Goal: Task Accomplishment & Management: Manage account settings

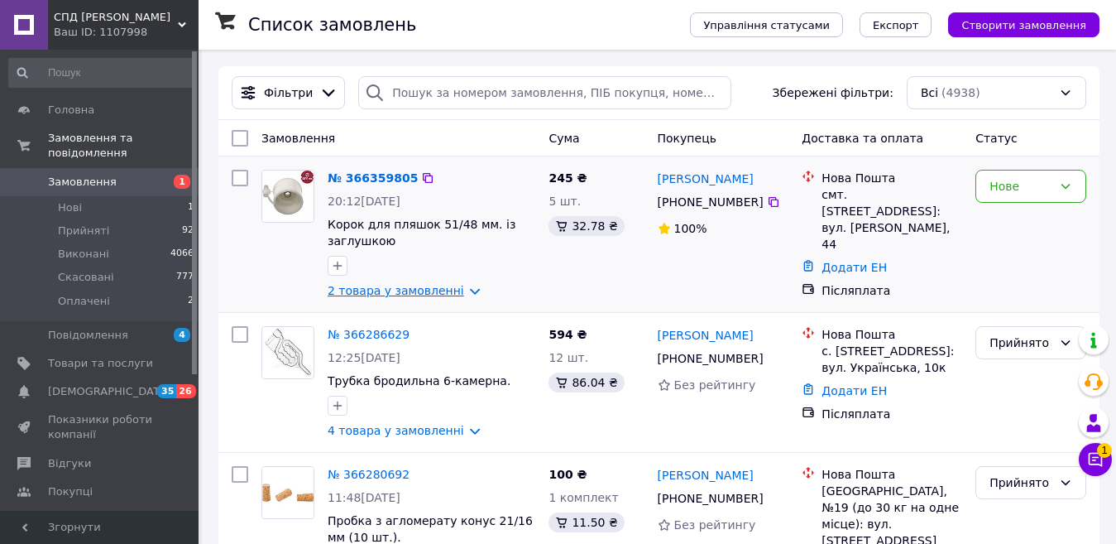
click at [394, 293] on link "2 товара у замовленні" at bounding box center [396, 290] width 137 height 13
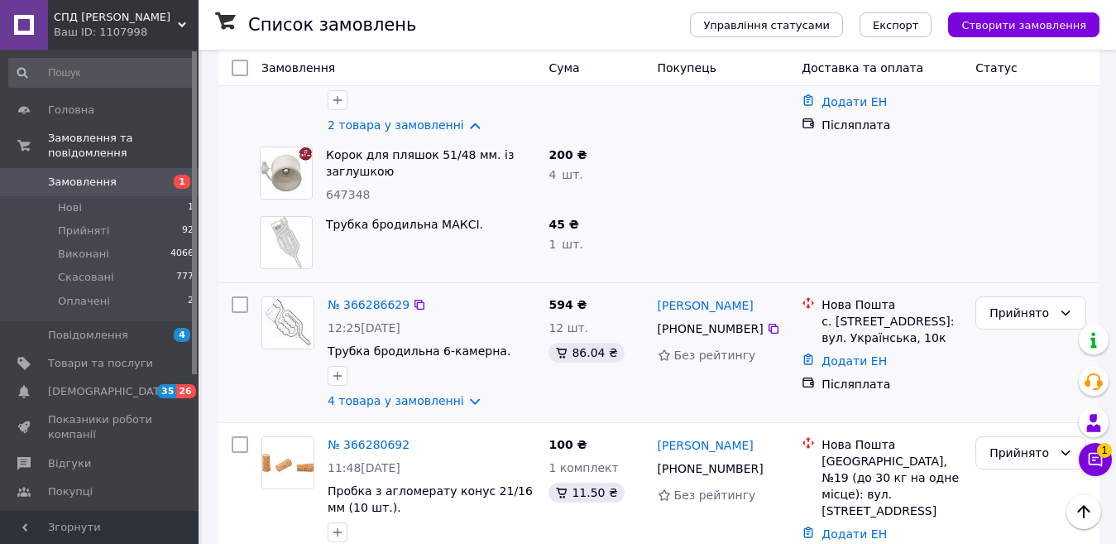
scroll to position [248, 0]
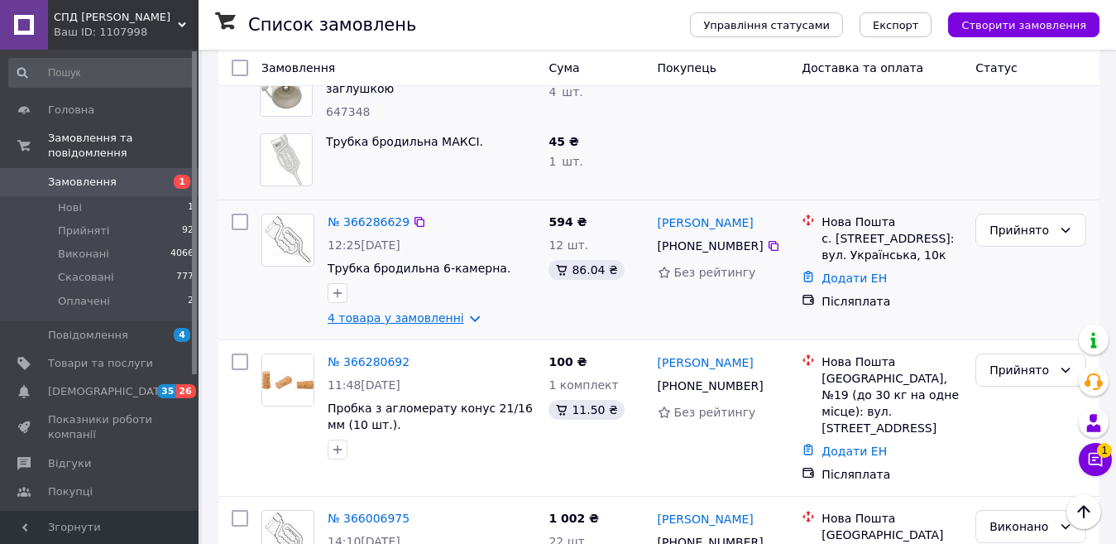
click at [453, 318] on link "4 товара у замовленні" at bounding box center [396, 317] width 137 height 13
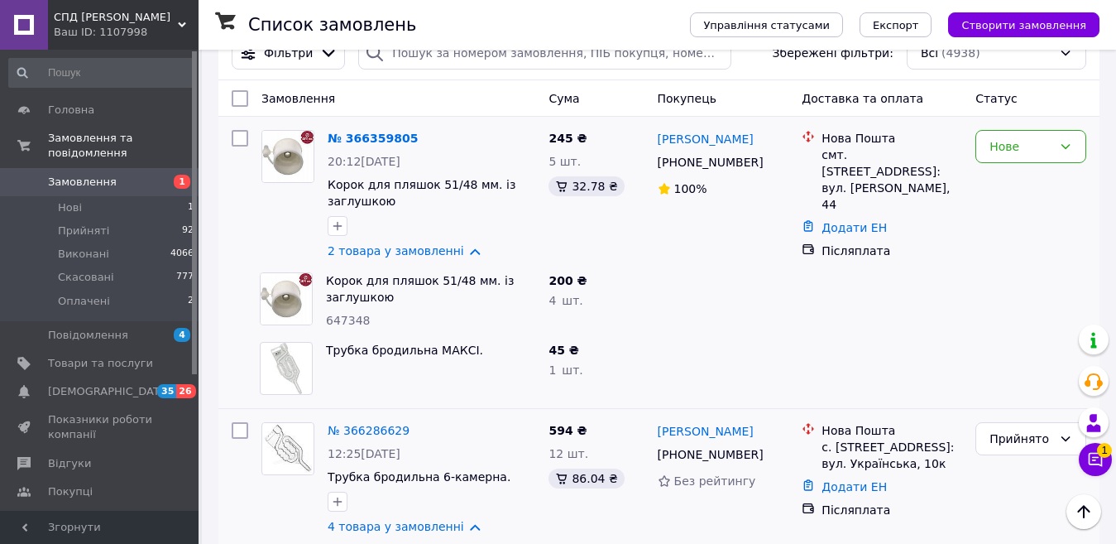
scroll to position [0, 0]
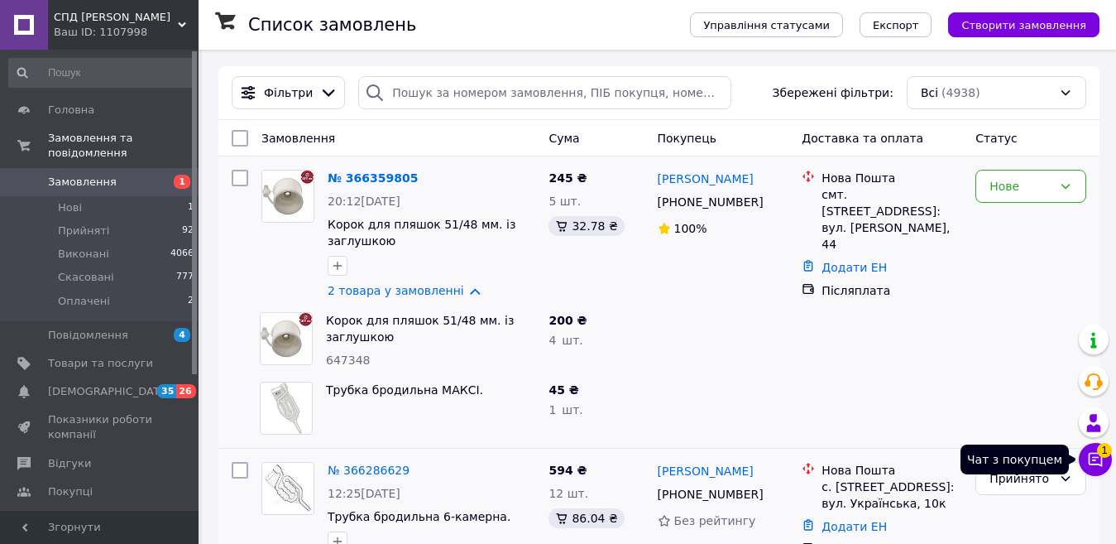
click at [1096, 460] on icon at bounding box center [1096, 460] width 14 height 14
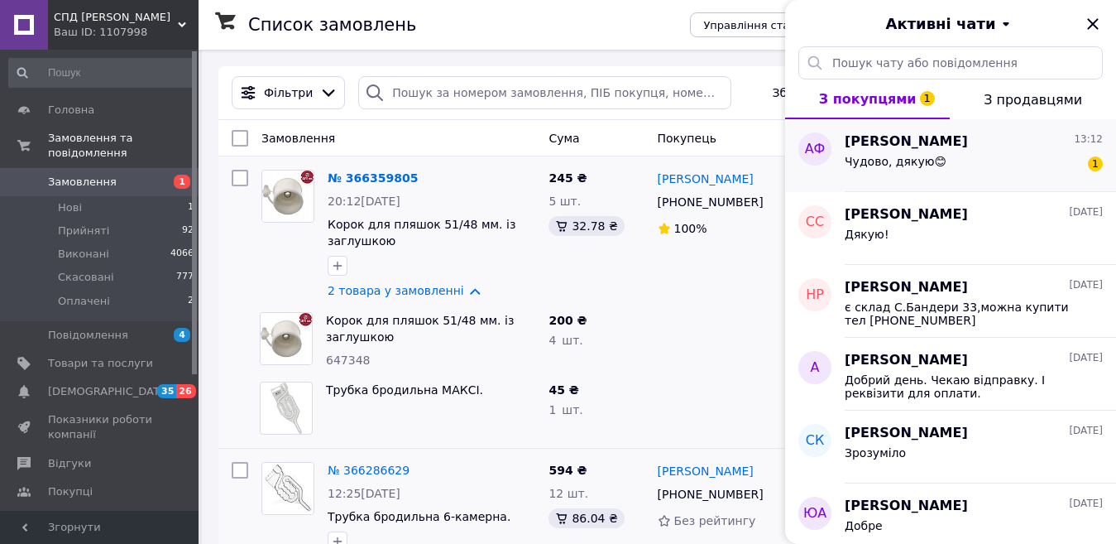
click at [989, 166] on div "Чудово, дякую😊 1" at bounding box center [974, 164] width 258 height 26
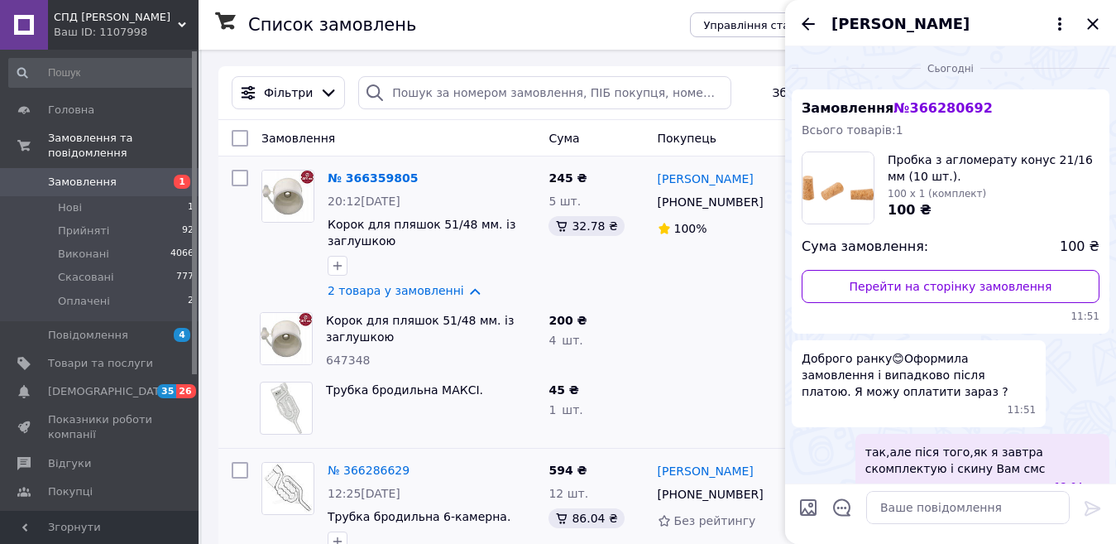
scroll to position [101, 0]
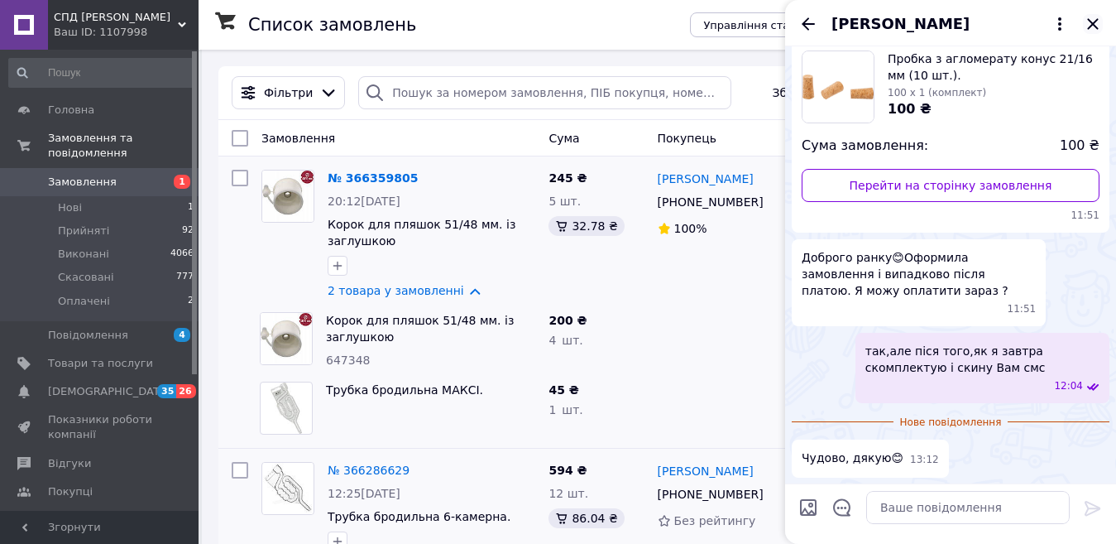
click at [1090, 26] on icon "Закрити" at bounding box center [1092, 23] width 11 height 11
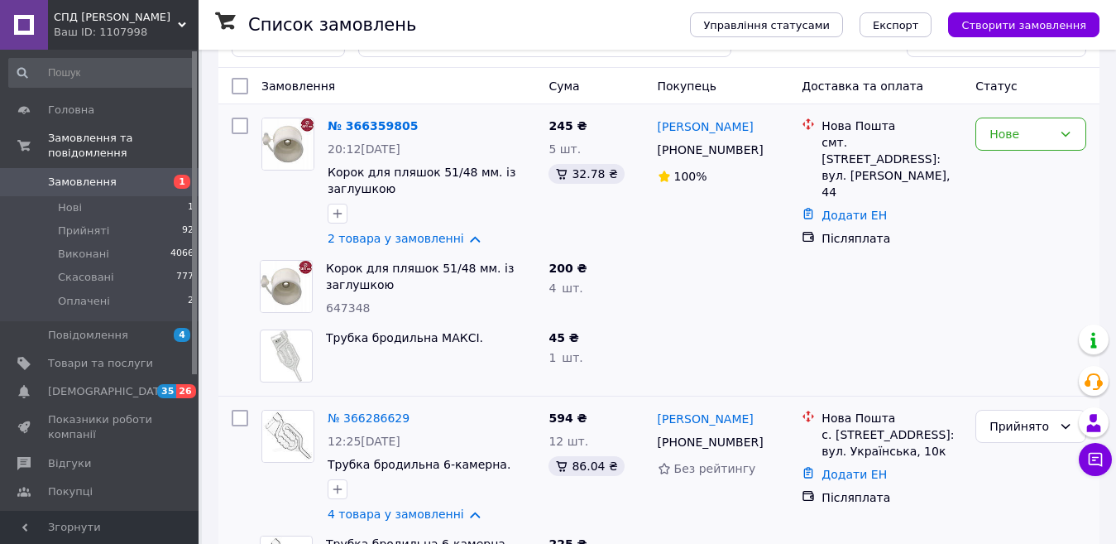
scroll to position [83, 0]
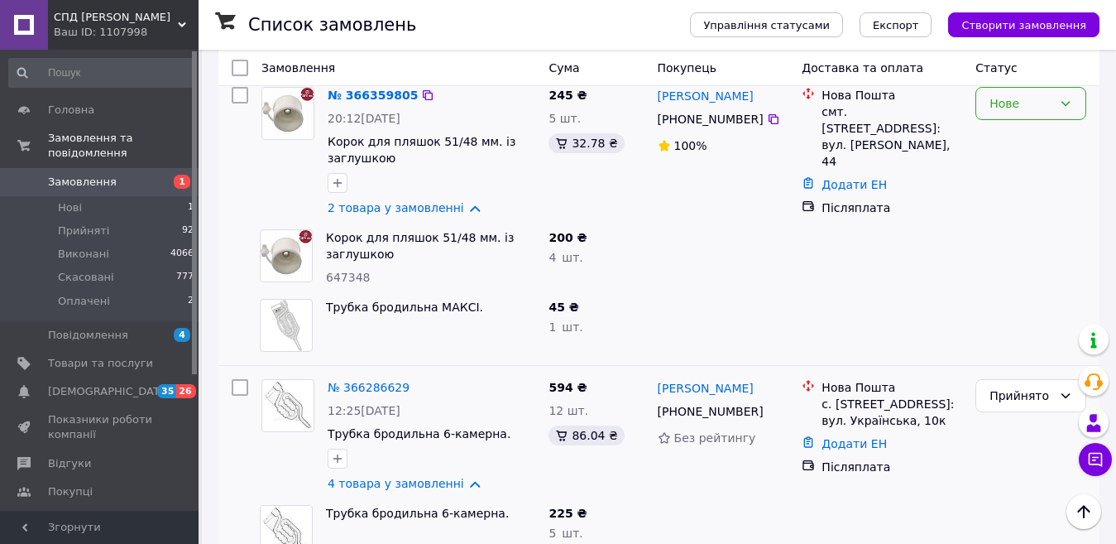
click at [1024, 103] on div "Нове" at bounding box center [1021, 103] width 63 height 18
click at [1013, 140] on li "Прийнято" at bounding box center [1030, 140] width 109 height 30
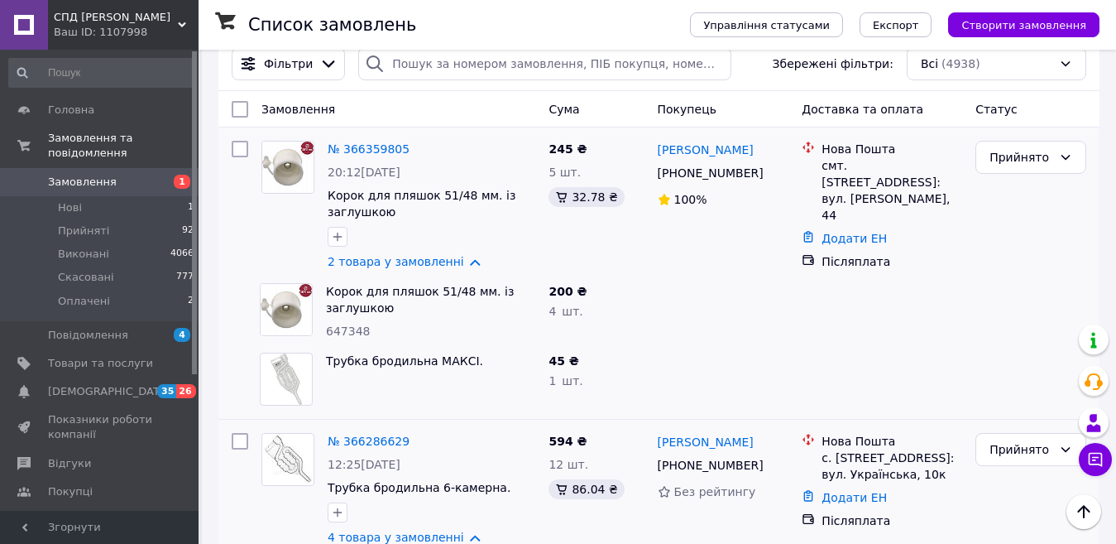
scroll to position [0, 0]
